Goal: Task Accomplishment & Management: Use online tool/utility

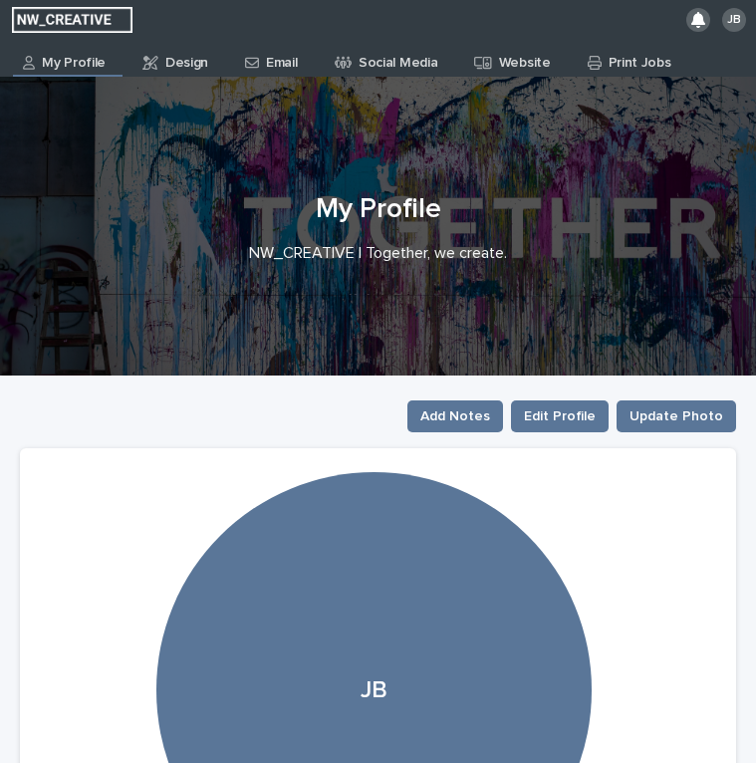
click at [259, 70] on div "Email" at bounding box center [274, 56] width 63 height 32
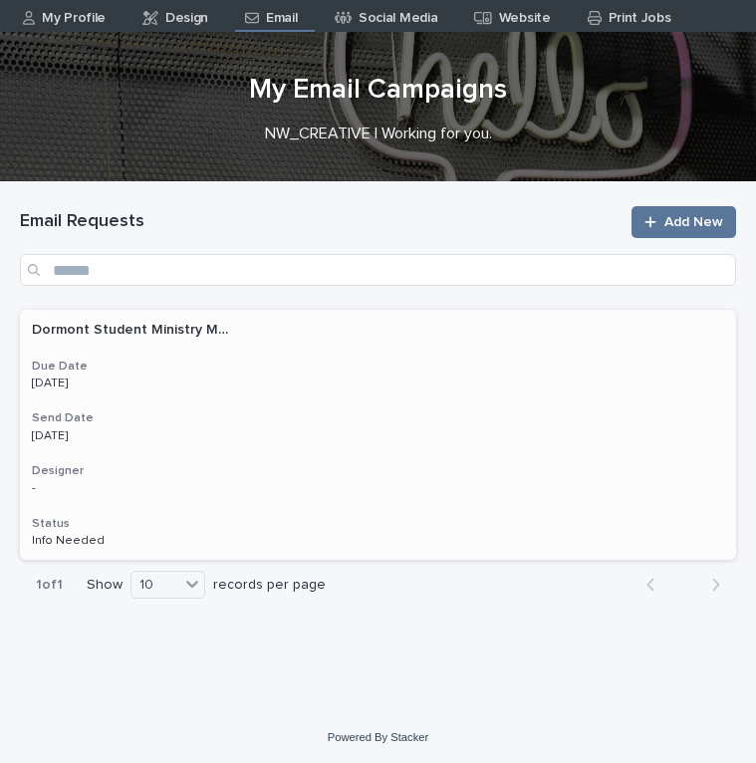
scroll to position [44, 0]
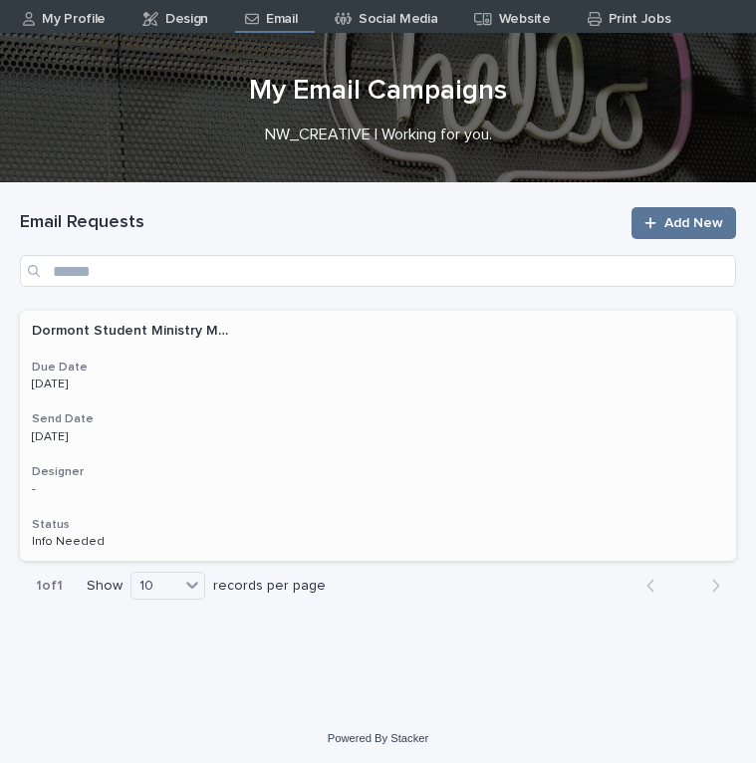
click at [316, 409] on div "Dormont Student Ministry Monthly Update Dormont Student Ministry Monthly Update…" at bounding box center [378, 436] width 716 height 250
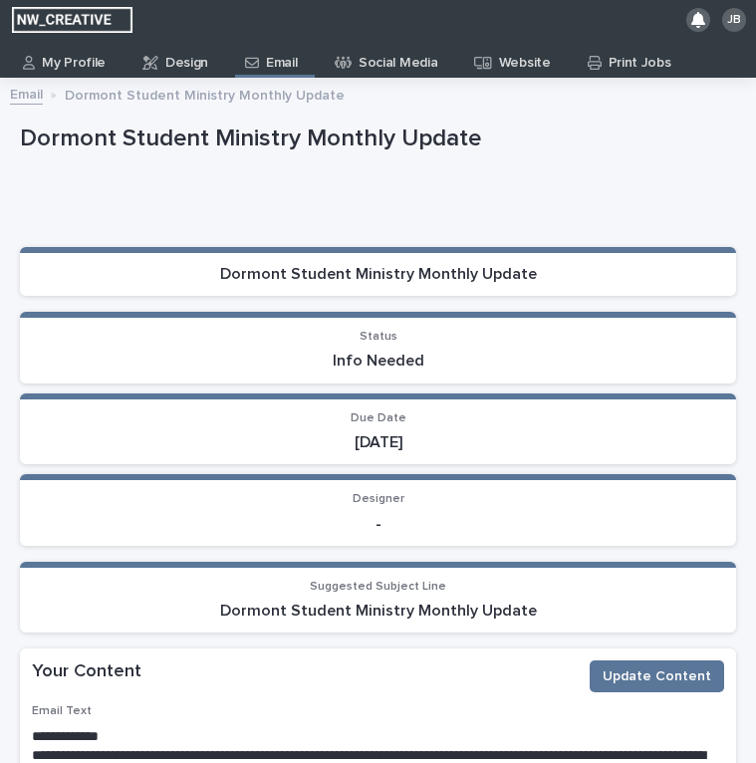
click at [333, 43] on div "Social Media" at bounding box center [390, 56] width 115 height 32
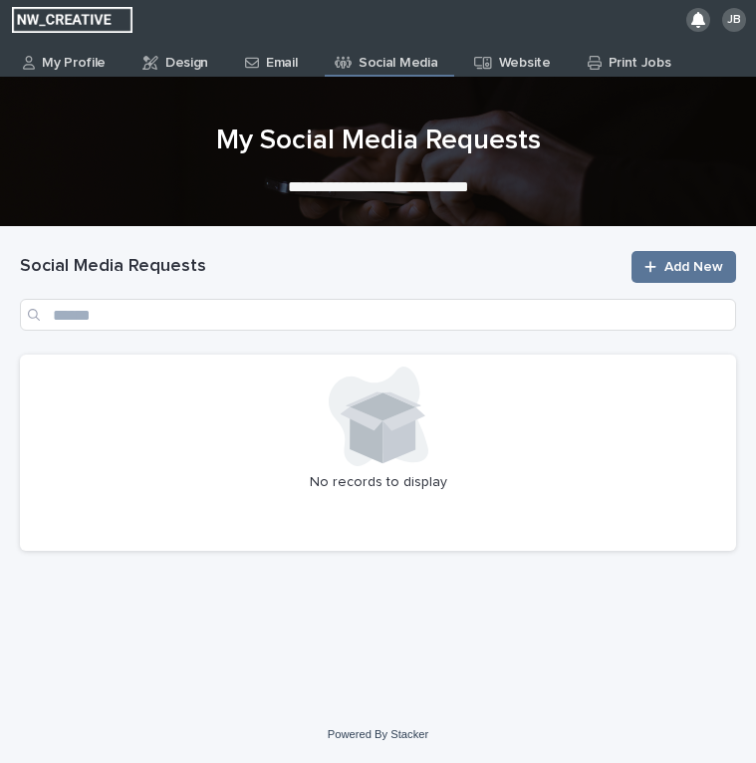
click at [290, 61] on p "Email" at bounding box center [281, 56] width 31 height 32
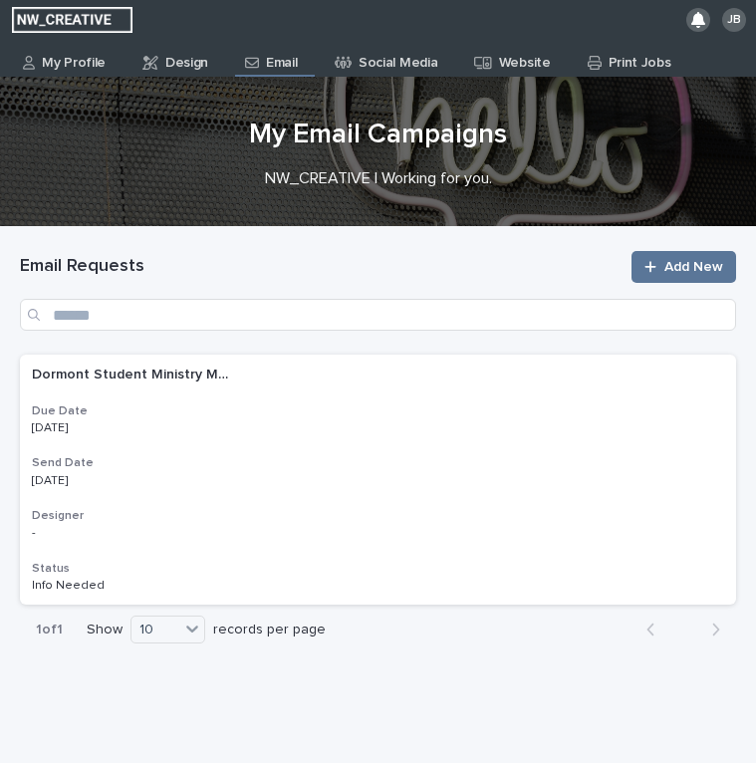
click at [143, 75] on link "Design" at bounding box center [178, 59] width 77 height 38
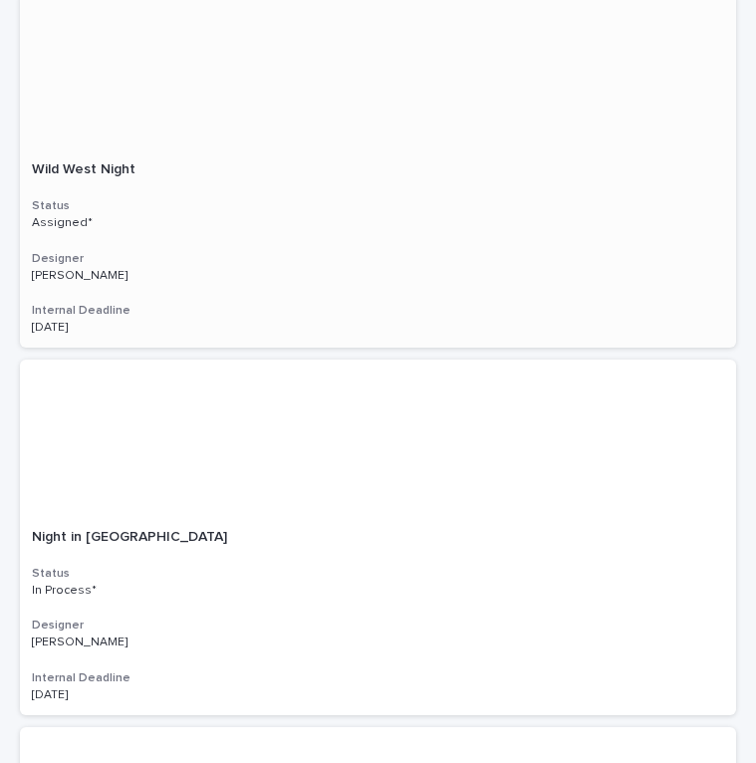
scroll to position [1108, 0]
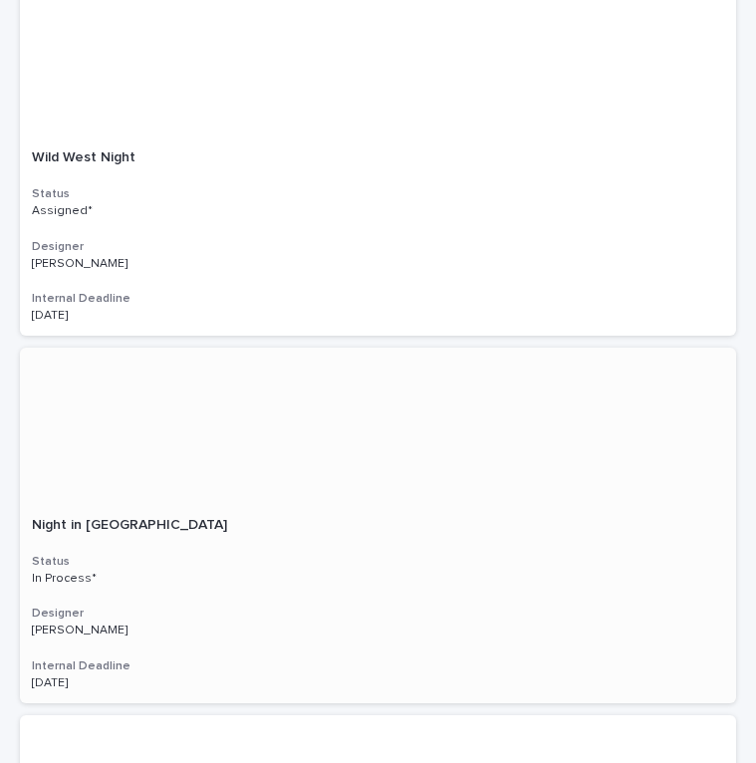
click at [410, 538] on div "Night in Robinson Night in Robinson Status In Process* Designer Grace David Gra…" at bounding box center [378, 604] width 716 height 198
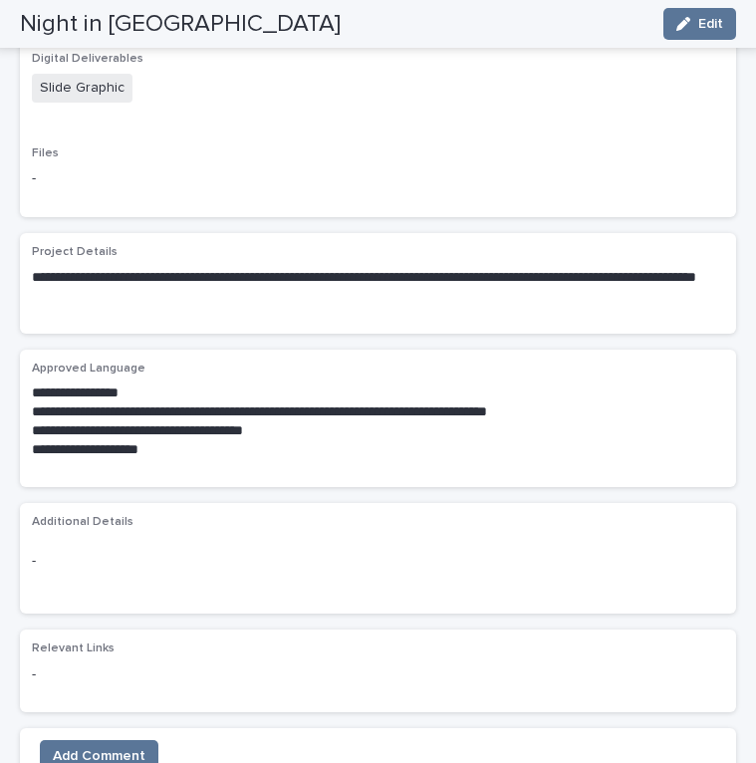
scroll to position [703, 0]
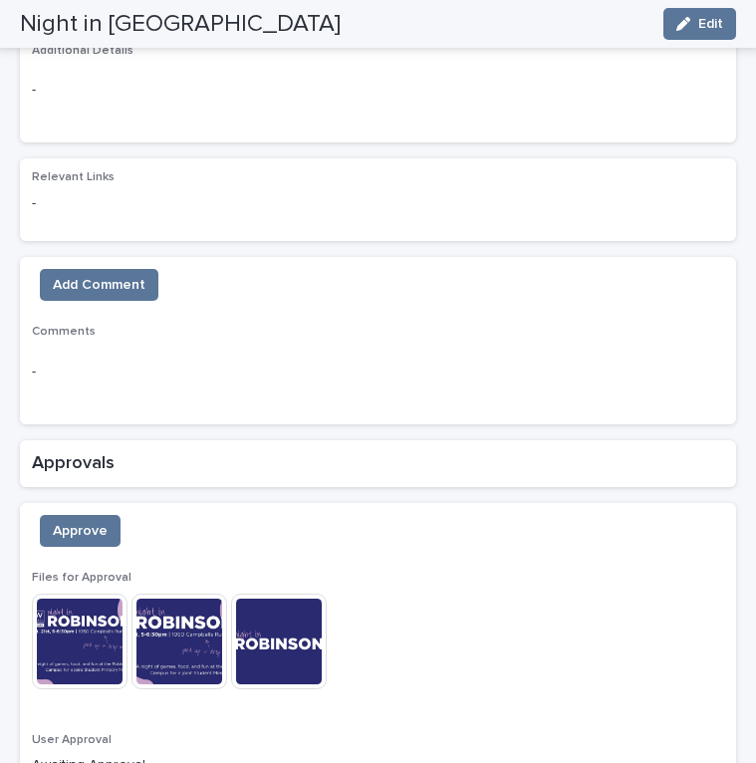
scroll to position [1206, 0]
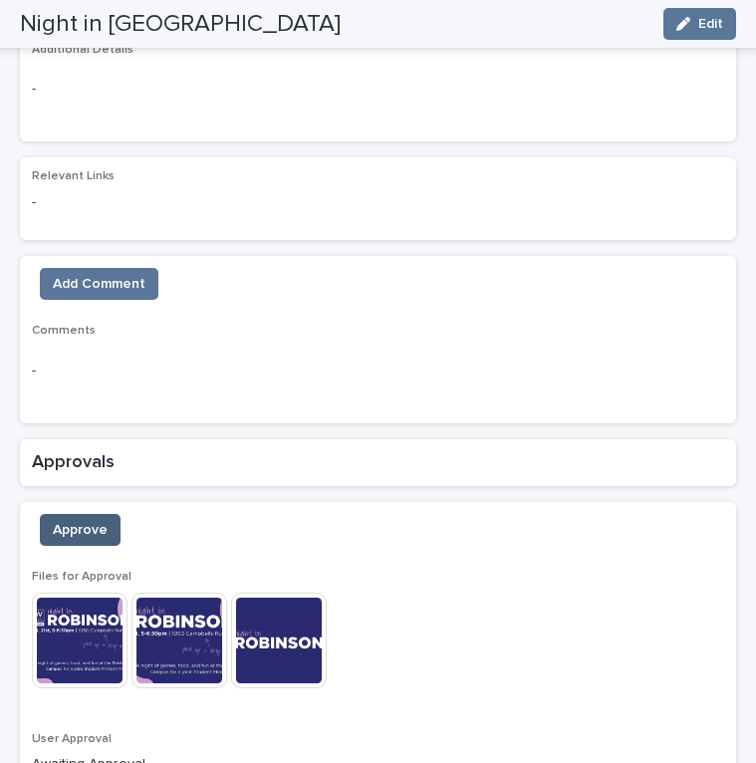
click at [99, 520] on span "Approve" at bounding box center [80, 530] width 55 height 20
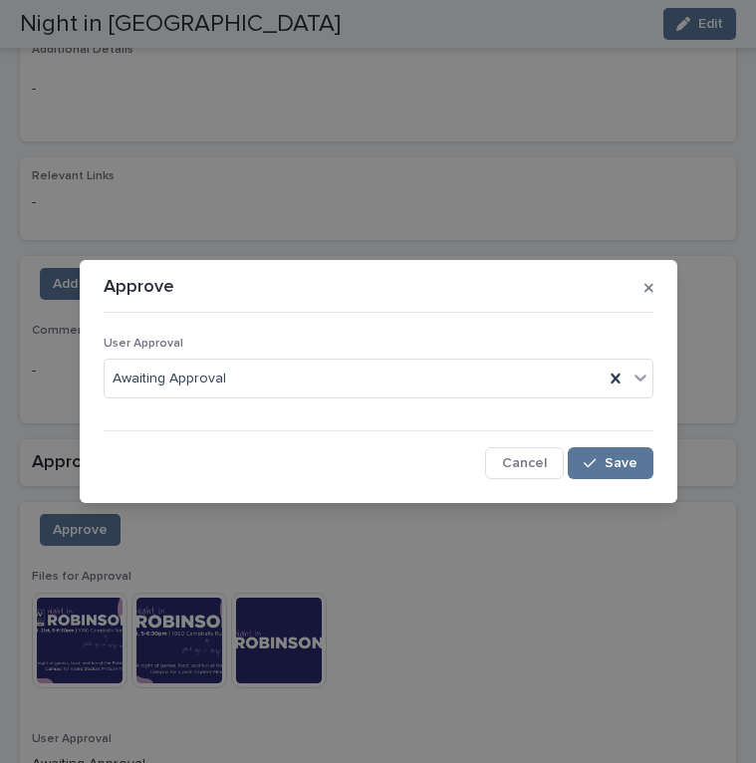
click at [316, 613] on div "Approve User Approval Awaiting Approval Cancel Save" at bounding box center [378, 381] width 756 height 763
click at [47, 627] on div "Approve User Approval Awaiting Approval Cancel Save" at bounding box center [378, 381] width 756 height 763
click at [557, 474] on button "Cancel" at bounding box center [524, 463] width 79 height 32
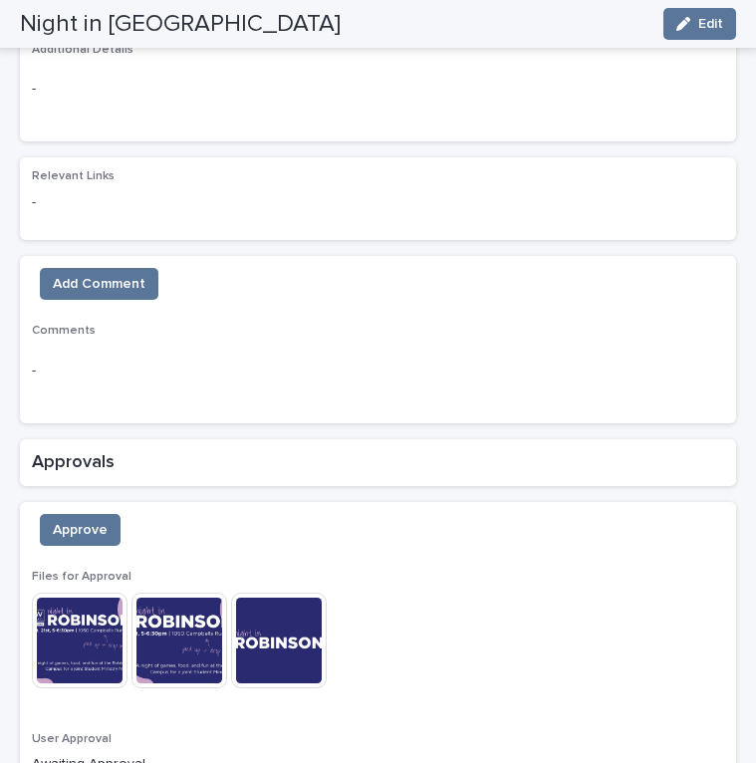
click at [102, 608] on img at bounding box center [80, 640] width 96 height 96
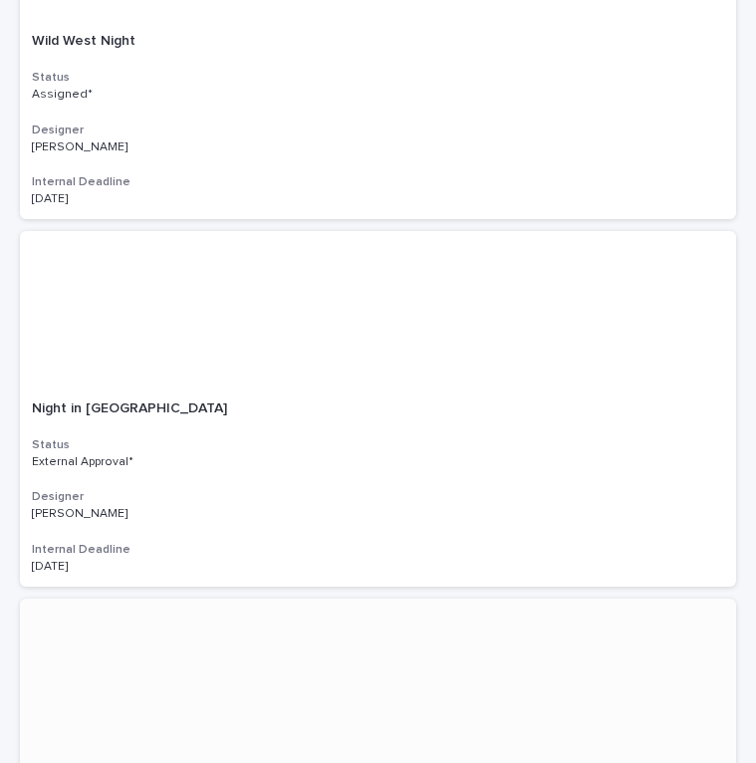
scroll to position [1217, 0]
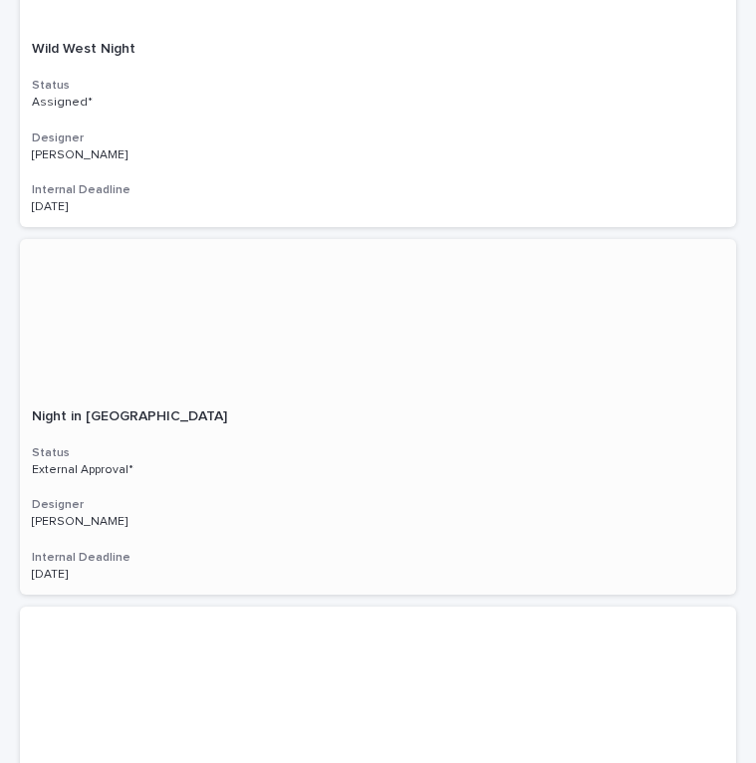
click at [394, 265] on div at bounding box center [378, 317] width 716 height 157
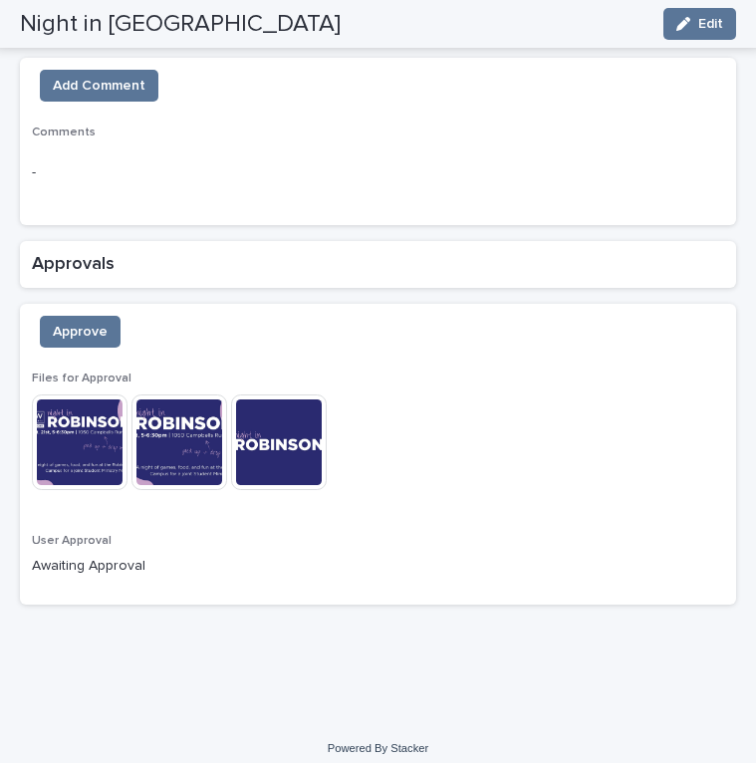
scroll to position [1402, 0]
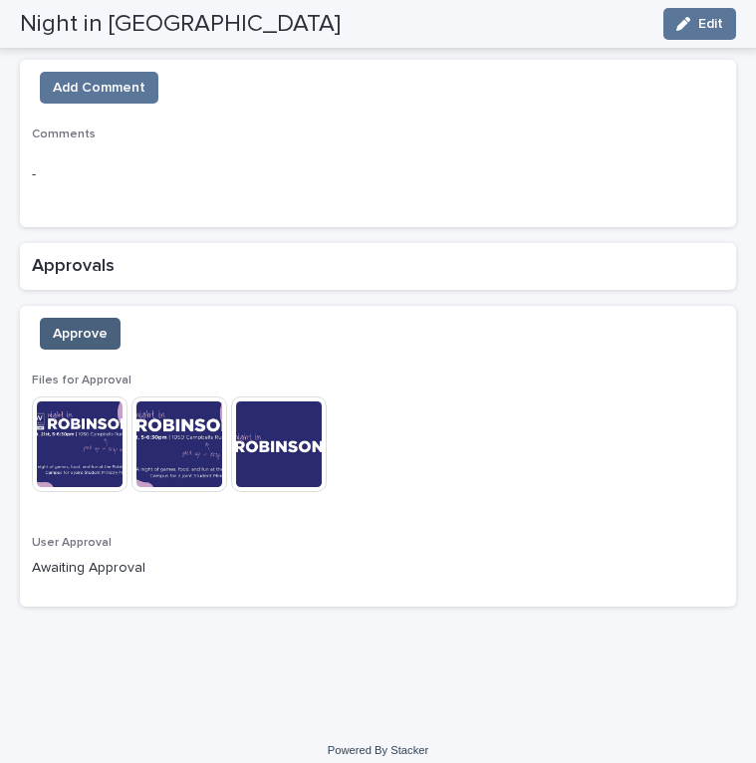
click at [85, 324] on span "Approve" at bounding box center [80, 334] width 55 height 20
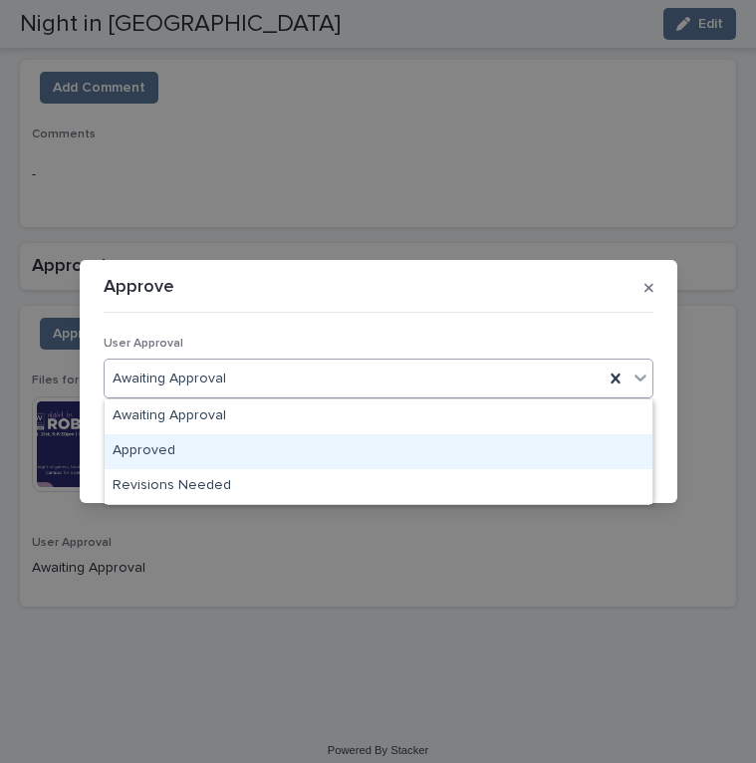
click at [173, 446] on div "Approved" at bounding box center [379, 451] width 548 height 35
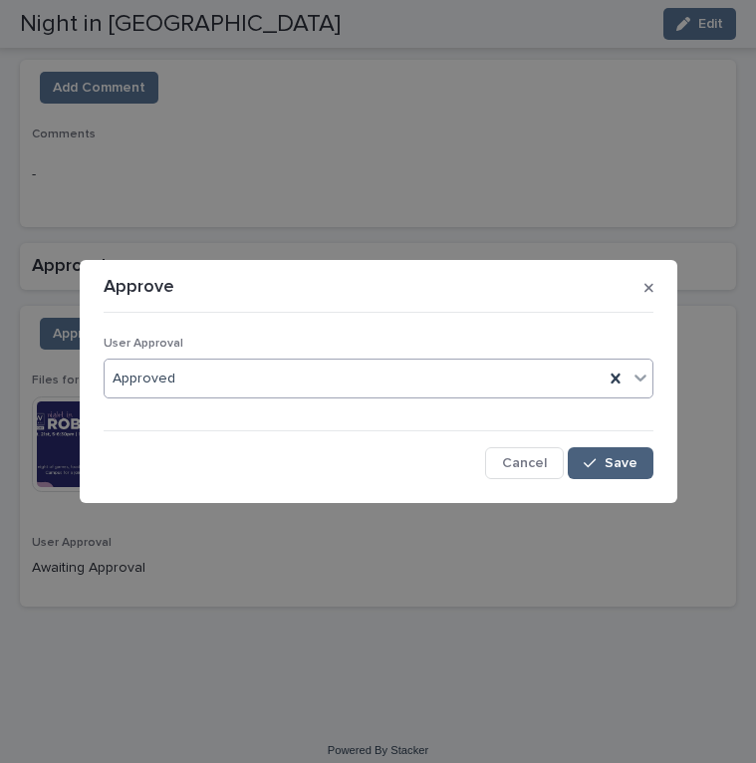
click at [623, 466] on span "Save" at bounding box center [620, 463] width 33 height 14
